Goal: Book appointment/travel/reservation

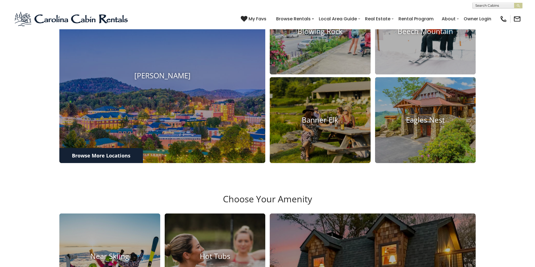
scroll to position [314, 0]
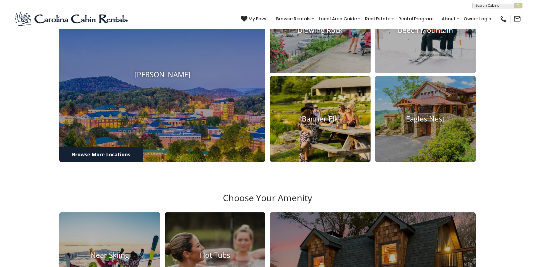
click at [321, 123] on h4 "Banner Elk" at bounding box center [320, 119] width 101 height 9
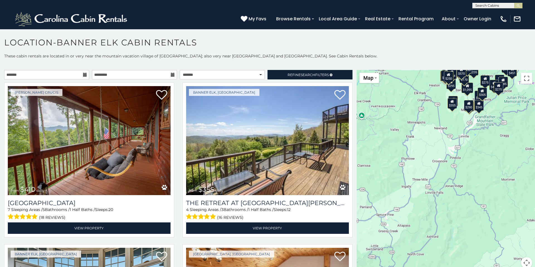
drag, startPoint x: 460, startPoint y: 206, endPoint x: 447, endPoint y: 117, distance: 89.8
click at [447, 117] on div "$410 $355 $1,095 $300 $400 $650 $451 $225 $235 $170 $295 $460 $305 $310 $350 $4…" at bounding box center [446, 172] width 178 height 205
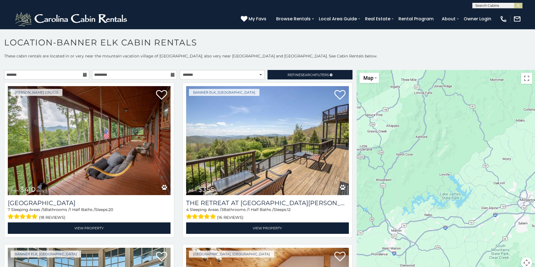
drag, startPoint x: 471, startPoint y: 172, endPoint x: 460, endPoint y: 71, distance: 101.2
click at [460, 71] on div at bounding box center [446, 172] width 178 height 205
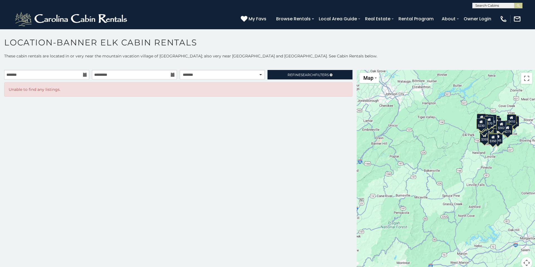
drag, startPoint x: 404, startPoint y: 155, endPoint x: 446, endPoint y: 191, distance: 55.9
click at [446, 191] on div "$225 $451 $300 $400 $235 $355 $1,095 $410 $650 $170 $235 $375 $295 $460 $400 $3…" at bounding box center [446, 172] width 178 height 205
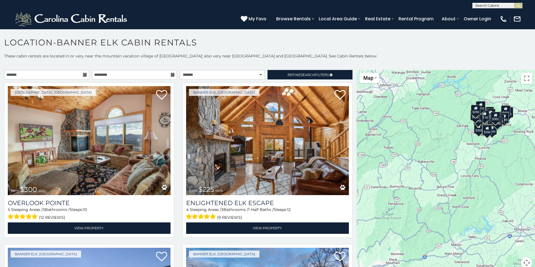
drag, startPoint x: 431, startPoint y: 161, endPoint x: 428, endPoint y: 152, distance: 9.9
click at [428, 152] on div "$300 $225 $355 $235 $400 $1,095 $650 $451 $410 $485 $230 $535 $375 $275 $235 $2…" at bounding box center [446, 172] width 178 height 205
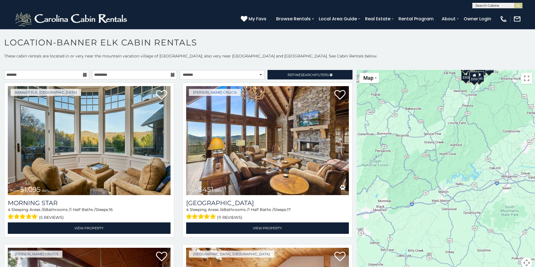
drag, startPoint x: 456, startPoint y: 168, endPoint x: 442, endPoint y: 114, distance: 55.7
click at [442, 114] on div "$1,095 $451 $410 $300 $225 $400 $650 $355 $235 $424 $290 $310 $305 $230 $295 $3…" at bounding box center [446, 172] width 178 height 205
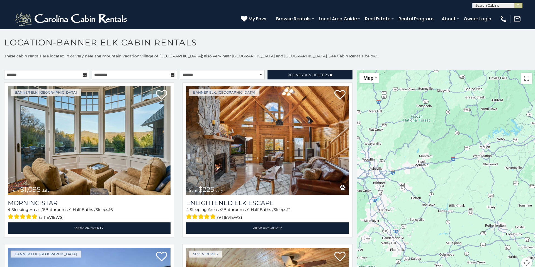
drag, startPoint x: 417, startPoint y: 190, endPoint x: 461, endPoint y: 144, distance: 63.5
click at [461, 144] on div "$1,095 $225 $355 $375 $275 $295 $345 $290 $485 $305 $400 $330 $350 $205 $195 $3…" at bounding box center [446, 172] width 178 height 205
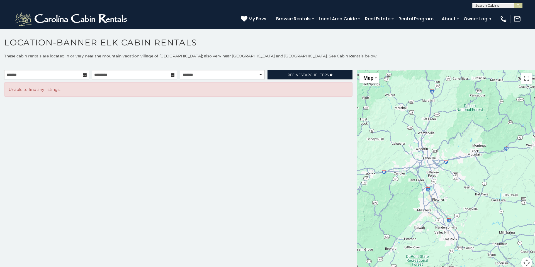
drag, startPoint x: 430, startPoint y: 188, endPoint x: 482, endPoint y: 178, distance: 53.7
click at [482, 178] on div at bounding box center [446, 172] width 178 height 205
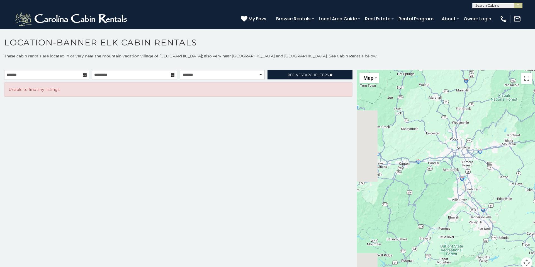
drag, startPoint x: 460, startPoint y: 180, endPoint x: 497, endPoint y: 169, distance: 38.9
click at [497, 169] on div at bounding box center [446, 172] width 178 height 205
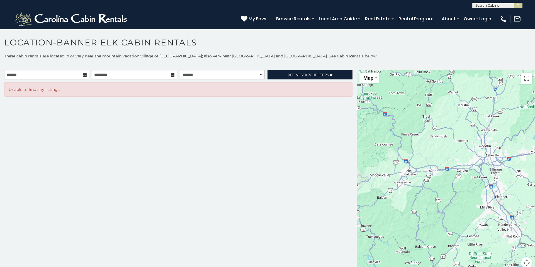
drag, startPoint x: 449, startPoint y: 185, endPoint x: 476, endPoint y: 192, distance: 28.1
click at [476, 192] on div at bounding box center [446, 172] width 178 height 205
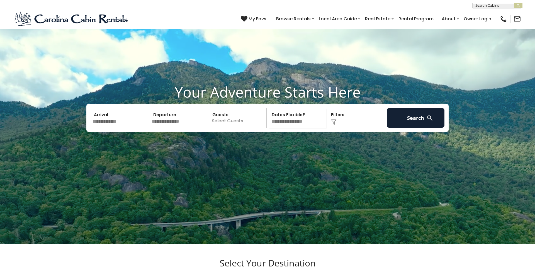
scroll to position [20, 0]
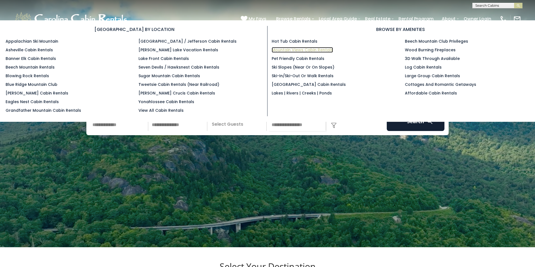
click at [300, 48] on link "Mountain Views Cabin Rentals" at bounding box center [302, 50] width 61 height 6
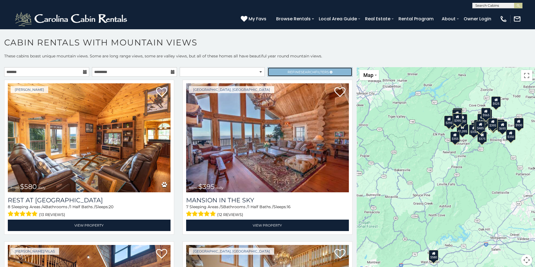
click at [297, 71] on span "Refine Search Filters" at bounding box center [308, 72] width 41 height 4
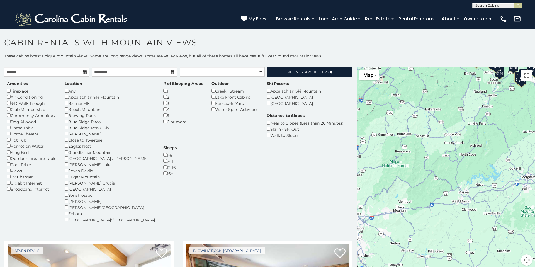
drag, startPoint x: 392, startPoint y: 210, endPoint x: 423, endPoint y: 148, distance: 68.9
click at [423, 148] on div "$140 $170 $175 $90 $170 $85 $185 $145 $115 $125 $125 $170 $185 $125 $170 $180 $…" at bounding box center [446, 169] width 178 height 205
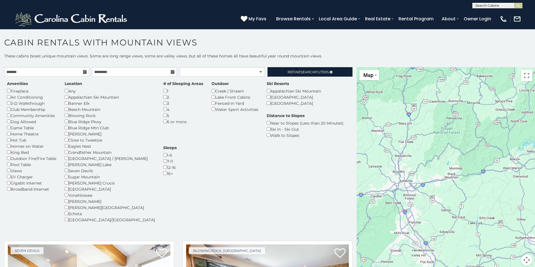
drag, startPoint x: 396, startPoint y: 188, endPoint x: 448, endPoint y: 153, distance: 62.2
click at [448, 153] on div at bounding box center [446, 169] width 178 height 205
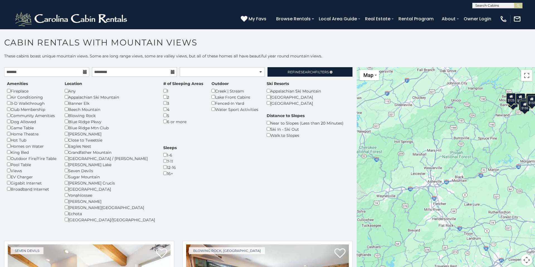
drag, startPoint x: 411, startPoint y: 194, endPoint x: 459, endPoint y: 194, distance: 47.7
click at [459, 194] on div "$140 $170 $170 $125 $125 $170 $185 $180 $155 $185 $155" at bounding box center [446, 169] width 178 height 205
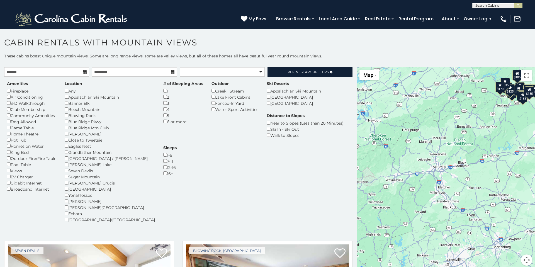
drag, startPoint x: 421, startPoint y: 202, endPoint x: 428, endPoint y: 186, distance: 16.6
click at [428, 186] on div "$140 $170 $175 $90 $170 $185 $145 $115 $125 $125 $170 $185 $180 $155 $170 $135 …" at bounding box center [446, 169] width 178 height 205
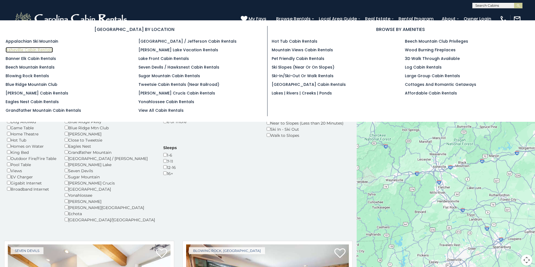
click at [34, 49] on link "Asheville Cabin Rentals" at bounding box center [29, 50] width 47 height 6
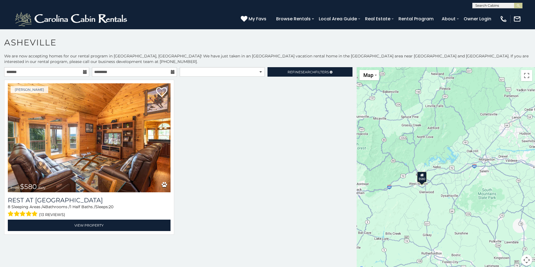
drag, startPoint x: 394, startPoint y: 210, endPoint x: 382, endPoint y: 131, distance: 79.5
click at [382, 131] on div "$580" at bounding box center [446, 169] width 178 height 205
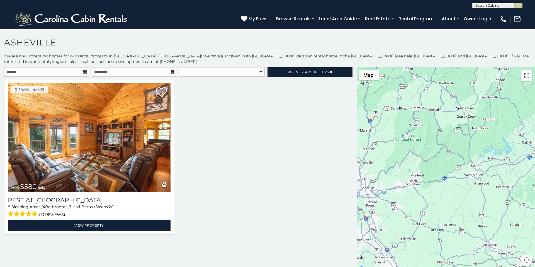
drag, startPoint x: 393, startPoint y: 163, endPoint x: 450, endPoint y: 154, distance: 57.8
click at [450, 154] on div at bounding box center [446, 169] width 178 height 205
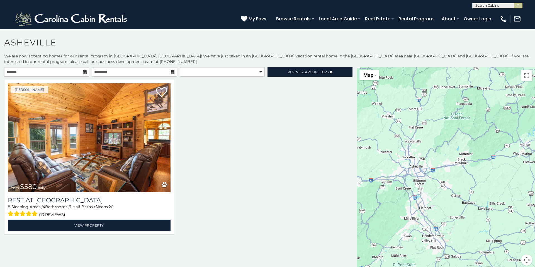
drag, startPoint x: 407, startPoint y: 168, endPoint x: 456, endPoint y: 146, distance: 54.0
click at [456, 146] on div at bounding box center [446, 169] width 178 height 205
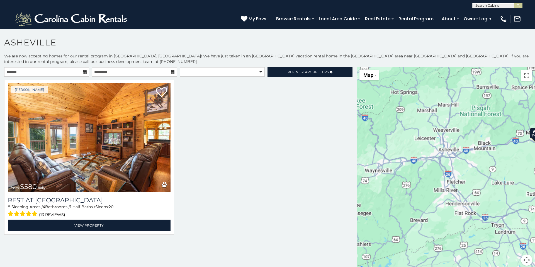
drag, startPoint x: 397, startPoint y: 170, endPoint x: 437, endPoint y: 148, distance: 44.9
click at [437, 148] on div "$580" at bounding box center [446, 169] width 178 height 205
